Goal: Transaction & Acquisition: Purchase product/service

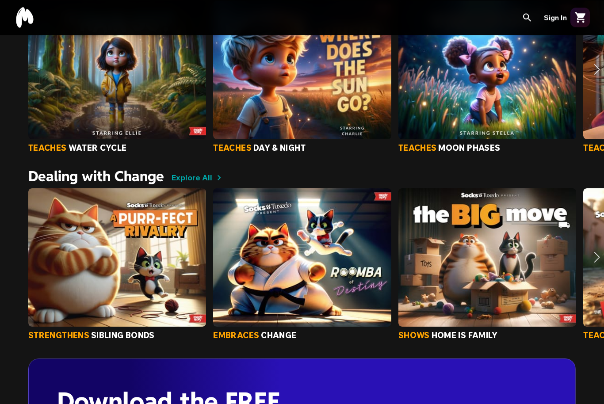
scroll to position [1939, 0]
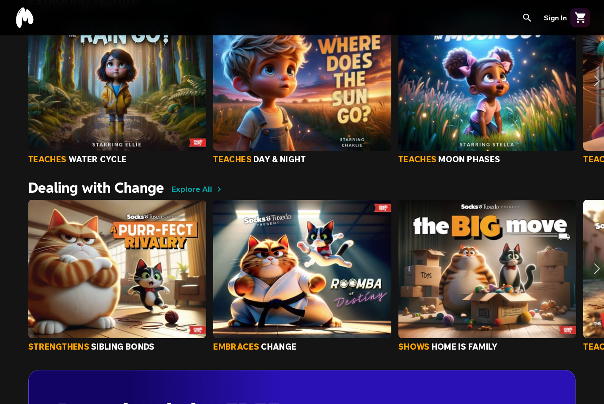
click at [530, 15] on icon "button" at bounding box center [526, 17] width 19 height 19
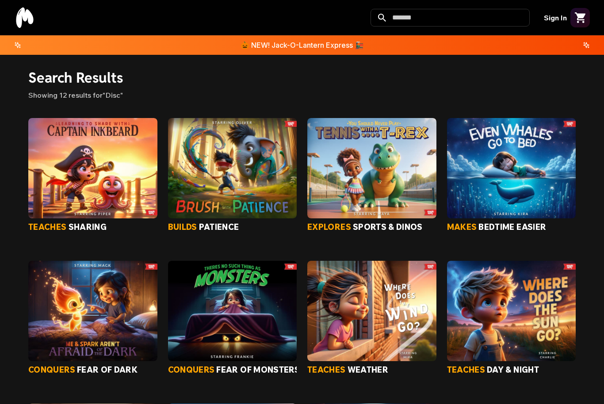
type input "********"
